Goal: Information Seeking & Learning: Learn about a topic

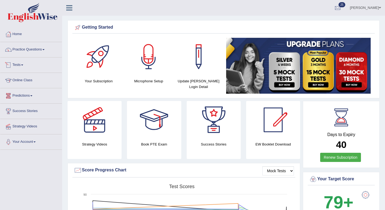
click at [23, 65] on link "Tests" at bounding box center [31, 64] width 62 height 13
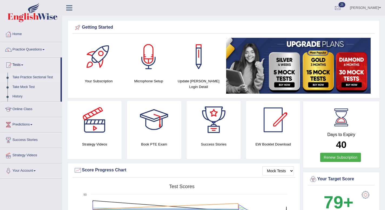
click at [25, 78] on link "Take Practice Sectional Test" at bounding box center [35, 78] width 50 height 10
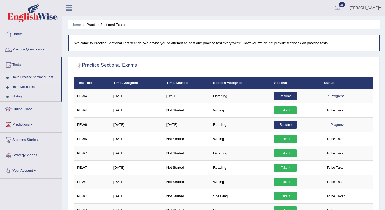
click at [25, 63] on link "Tests" at bounding box center [30, 64] width 60 height 13
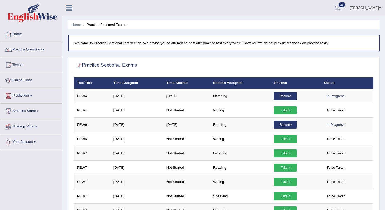
click at [25, 63] on link "Tests" at bounding box center [31, 64] width 62 height 13
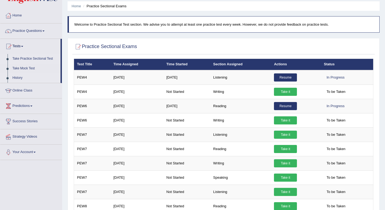
scroll to position [22, 0]
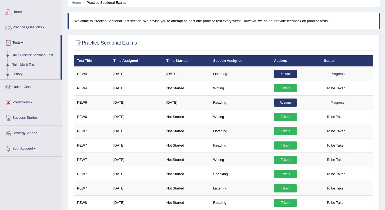
click at [45, 27] on span at bounding box center [43, 27] width 2 height 1
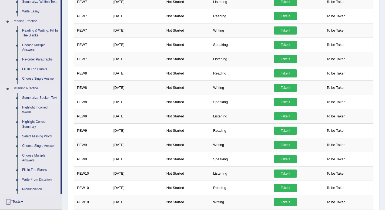
scroll to position [150, 0]
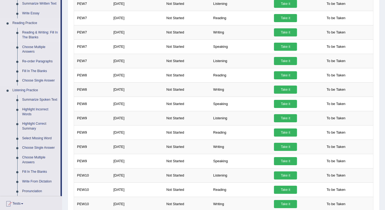
click at [39, 33] on link "Reading & Writing: Fill In The Blanks" at bounding box center [40, 35] width 41 height 14
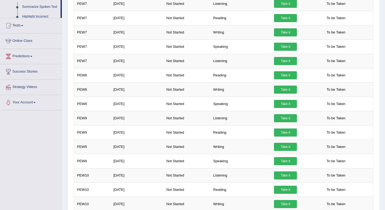
scroll to position [76, 0]
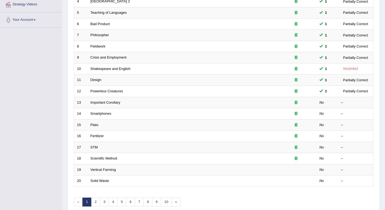
scroll to position [147, 0]
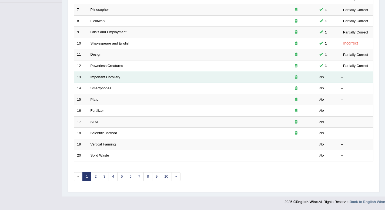
click at [184, 81] on td "Important Corollary" at bounding box center [181, 77] width 188 height 11
click at [112, 77] on link "Important Corollary" at bounding box center [105, 77] width 30 height 4
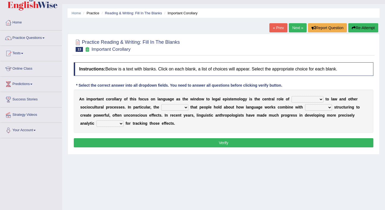
scroll to position [15, 0]
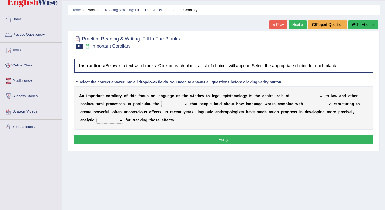
click at [307, 95] on select "discourse epoch dialect acquaintance" at bounding box center [307, 96] width 32 height 6
select select "acquaintance"
click at [291, 93] on select "discourse epoch dialect acquaintance" at bounding box center [307, 96] width 32 height 6
click at [189, 103] on b at bounding box center [189, 104] width 2 height 4
click at [186, 103] on select "deviation besmirch consent ideas" at bounding box center [174, 104] width 27 height 6
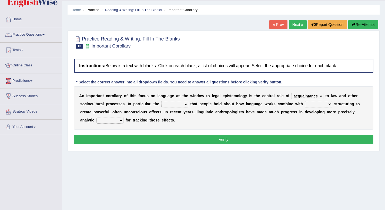
select select "consent"
click at [161, 101] on select "deviation besmirch consent ideas" at bounding box center [174, 104] width 27 height 6
click at [181, 105] on select "deviation besmirch consent ideas" at bounding box center [174, 104] width 27 height 6
click at [326, 105] on select "mandatory linguistic legitimate customary" at bounding box center [318, 104] width 27 height 6
select select "legitimate"
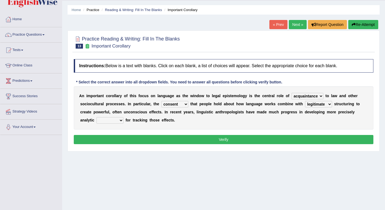
click at [305, 101] on select "mandatory linguistic legitimate customary" at bounding box center [318, 104] width 27 height 6
click at [120, 119] on select "tools appetite albums stroke" at bounding box center [109, 120] width 27 height 6
click at [96, 117] on select "tools appetite albums stroke" at bounding box center [109, 120] width 27 height 6
click at [115, 120] on select "tools appetite albums stroke" at bounding box center [109, 120] width 27 height 6
select select "tools"
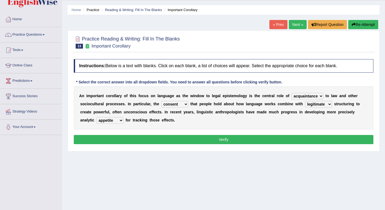
click at [96, 117] on select "tools appetite albums stroke" at bounding box center [109, 120] width 27 height 6
click at [112, 137] on button "Verify" at bounding box center [223, 139] width 299 height 9
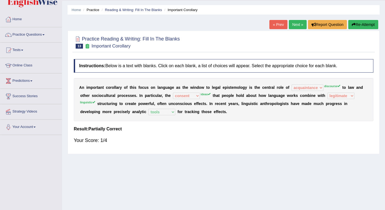
click at [293, 21] on link "Next »" at bounding box center [298, 24] width 18 height 9
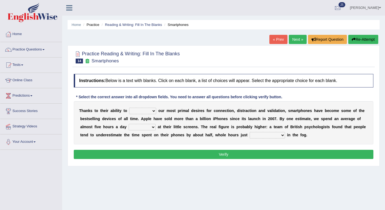
click at [154, 113] on select "hijack describe sharpen conserve" at bounding box center [142, 111] width 27 height 6
select select "conserve"
click at [129, 108] on select "hijack describe sharpen conserve" at bounding box center [142, 111] width 27 height 6
click at [148, 129] on select "watching waggling snoring staring" at bounding box center [142, 127] width 27 height 6
click at [129, 124] on select "watching waggling snoring staring" at bounding box center [142, 127] width 27 height 6
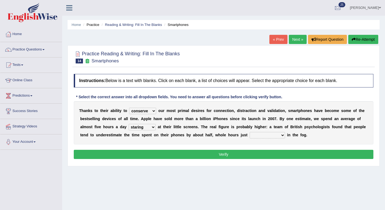
click at [154, 126] on select "watching waggling snoring staring" at bounding box center [142, 127] width 27 height 6
select select "watching"
click at [129, 124] on select "watching waggling snoring staring" at bounding box center [142, 127] width 27 height 6
click at [175, 134] on b "h" at bounding box center [174, 135] width 2 height 4
click at [273, 132] on select "has evaporated evaporating evaporate evaporates" at bounding box center [266, 135] width 35 height 6
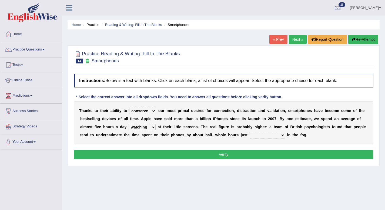
select select "has evaporated"
click at [249, 132] on select "has evaporated evaporating evaporate evaporates" at bounding box center [266, 135] width 35 height 6
click at [270, 155] on button "Verify" at bounding box center [223, 154] width 299 height 9
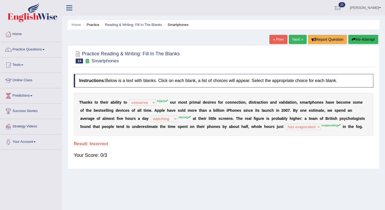
click at [297, 41] on link "Next »" at bounding box center [298, 39] width 18 height 9
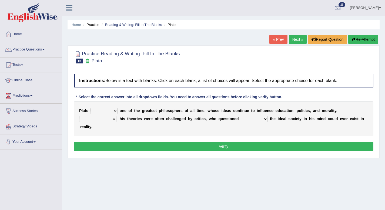
click at [116, 111] on select "keeps comes claims remains" at bounding box center [103, 111] width 27 height 6
select select "remains"
click at [90, 108] on select "keeps comes claims remains" at bounding box center [103, 111] width 27 height 6
click at [112, 120] on select "Notwithstanding So However Whatever" at bounding box center [97, 119] width 37 height 6
select select "However"
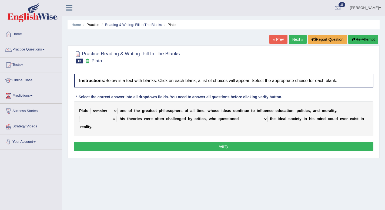
click at [79, 116] on select "Notwithstanding So However Whatever" at bounding box center [97, 119] width 37 height 6
click at [259, 121] on select "which what that whether" at bounding box center [254, 119] width 27 height 6
select select "what"
click at [241, 116] on select "which what that whether" at bounding box center [254, 119] width 27 height 6
click at [255, 143] on button "Verify" at bounding box center [223, 146] width 299 height 9
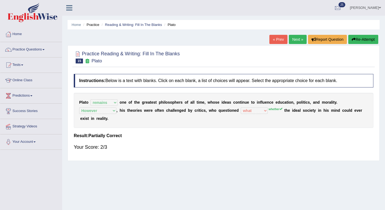
click at [292, 39] on link "Next »" at bounding box center [298, 39] width 18 height 9
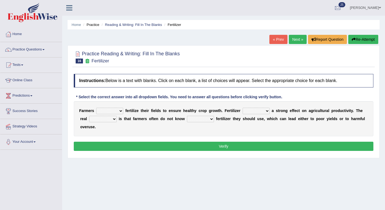
click at [118, 110] on select "must should need can" at bounding box center [109, 111] width 27 height 6
select select "need"
click at [96, 108] on select "must should need can" at bounding box center [109, 111] width 27 height 6
click at [267, 110] on select "has had have having" at bounding box center [255, 111] width 27 height 6
select select "has"
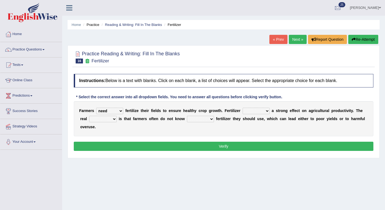
click at [242, 108] on select "has had have having" at bounding box center [255, 111] width 27 height 6
click at [115, 119] on select "problem question conclusion answer" at bounding box center [103, 119] width 28 height 6
click at [107, 120] on select "problem question conclusion answer" at bounding box center [103, 119] width 28 height 6
select select "problem"
click at [89, 116] on select "problem question conclusion answer" at bounding box center [103, 119] width 28 height 6
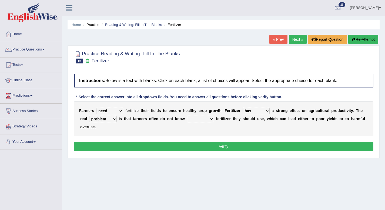
click at [202, 121] on select "how much how many however so much" at bounding box center [200, 119] width 27 height 6
select select "how much"
click at [187, 116] on select "how much how many however so much" at bounding box center [200, 119] width 27 height 6
click at [203, 140] on div "Instructions: Below is a text with blanks. Click on each blank, a list of choic…" at bounding box center [223, 113] width 302 height 84
click at [204, 145] on button "Verify" at bounding box center [223, 146] width 299 height 9
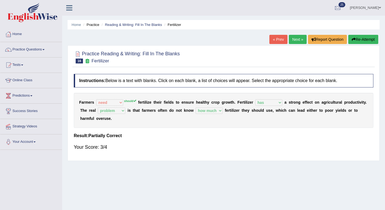
click at [293, 42] on link "Next »" at bounding box center [298, 39] width 18 height 9
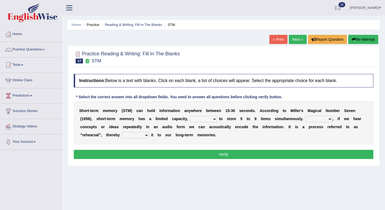
click at [214, 121] on select "being able is able be able unable" at bounding box center [203, 119] width 27 height 6
select select "being able"
click at [190, 116] on select "being able is able be able unable" at bounding box center [203, 119] width 27 height 6
click at [329, 117] on select "However So Moreover Therefore" at bounding box center [318, 119] width 27 height 6
select select "However"
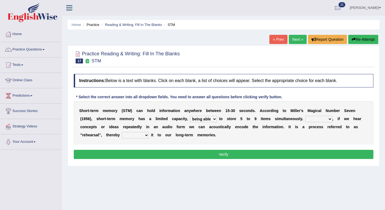
click at [305, 116] on select "However So Moreover Therefore" at bounding box center [318, 119] width 27 height 6
click at [146, 134] on select "commit commits commiting commited" at bounding box center [135, 135] width 27 height 6
select select "commiting"
click at [122, 132] on select "commit commits commiting commited" at bounding box center [135, 135] width 27 height 6
click at [141, 153] on button "Verify" at bounding box center [223, 154] width 299 height 9
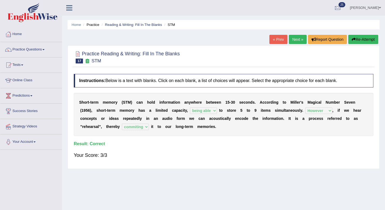
click at [299, 39] on link "Next »" at bounding box center [298, 39] width 18 height 9
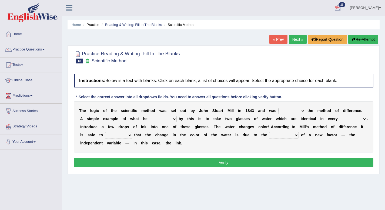
click at [304, 112] on select "pointed claimed demanded named" at bounding box center [291, 111] width 27 height 6
select select "named"
click at [278, 108] on select "pointed claimed demanded named" at bounding box center [291, 111] width 27 height 6
click at [174, 121] on select "capped charged found meant" at bounding box center [163, 119] width 27 height 6
select select "charged"
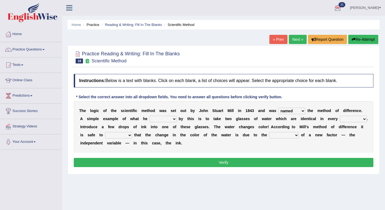
click at [150, 116] on select "capped charged found meant" at bounding box center [163, 119] width 27 height 6
click at [357, 120] on select "thought identity measure respect" at bounding box center [353, 119] width 27 height 6
click at [361, 118] on select "thought identity measure respect" at bounding box center [353, 119] width 27 height 6
select select "thought"
click at [340, 116] on select "thought identity measure respect" at bounding box center [353, 119] width 27 height 6
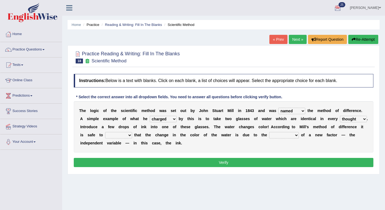
click at [119, 132] on select "assume discuss prefer acclaim" at bounding box center [118, 135] width 27 height 6
select select "discuss"
click at [105, 132] on select "assume discuss prefer acclaim" at bounding box center [118, 135] width 27 height 6
click at [292, 135] on select "introduction magnitude preparation purification" at bounding box center [284, 135] width 30 height 6
select select "introduction"
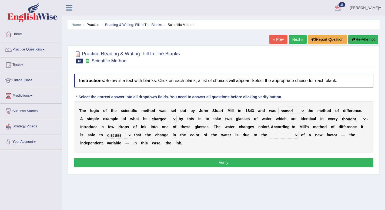
click at [269, 132] on select "introduction magnitude preparation purification" at bounding box center [284, 135] width 30 height 6
click at [274, 161] on button "Verify" at bounding box center [223, 162] width 299 height 9
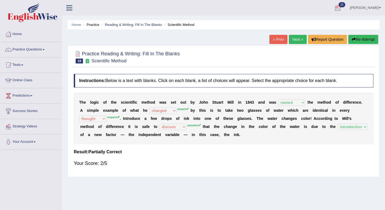
click at [293, 36] on link "Next »" at bounding box center [298, 39] width 18 height 9
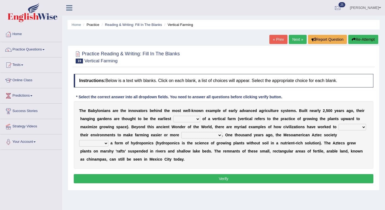
click at [195, 120] on select "prototype failure discredit protocol" at bounding box center [186, 119] width 27 height 6
click at [189, 119] on select "prototype failure discredit protocol" at bounding box center [186, 119] width 27 height 6
select select "failure"
click at [173, 116] on select "prototype failure discredit protocol" at bounding box center [186, 119] width 27 height 6
click at [357, 130] on select "manipulate escape respect disarrange" at bounding box center [352, 127] width 28 height 6
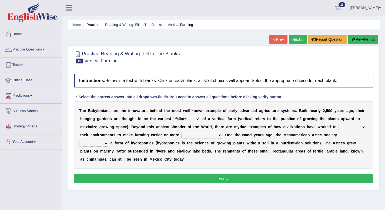
select select "escape"
click at [338, 124] on select "manipulate escape respect disarrange" at bounding box center [352, 127] width 28 height 6
click at [219, 134] on select "productive constructive connective counterproductive" at bounding box center [201, 135] width 41 height 6
click at [181, 132] on select "productive constructive connective counterproductive" at bounding box center [201, 135] width 41 height 6
click at [213, 137] on select "productive constructive connective counterproductive" at bounding box center [201, 135] width 41 height 6
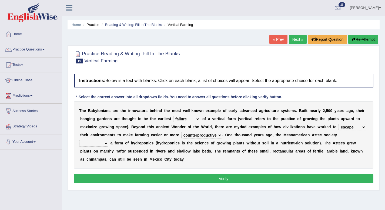
select select "connective"
click at [181, 132] on select "productive constructive connective counterproductive" at bounding box center [201, 135] width 41 height 6
click at [105, 144] on select "domineered volunteered pioneered engineered" at bounding box center [93, 143] width 29 height 6
select select "domineered"
click at [79, 140] on select "domineered volunteered pioneered engineered" at bounding box center [93, 143] width 29 height 6
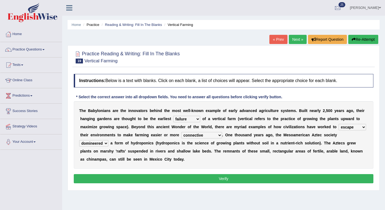
click at [109, 175] on button "Verify" at bounding box center [223, 178] width 299 height 9
